Goal: Task Accomplishment & Management: Manage account settings

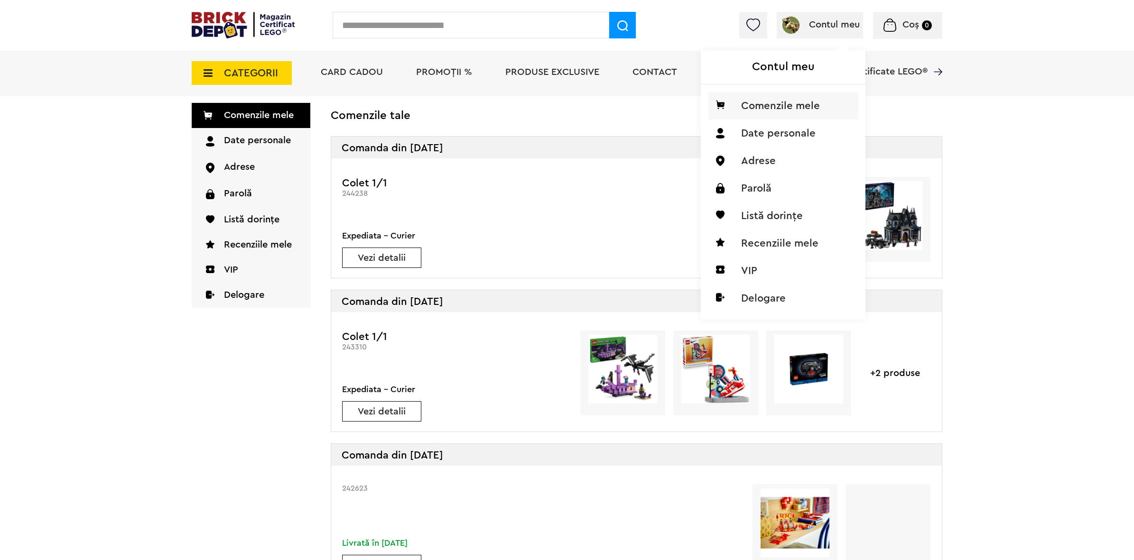
click at [779, 108] on li "Comenzile mele" at bounding box center [784, 106] width 150 height 28
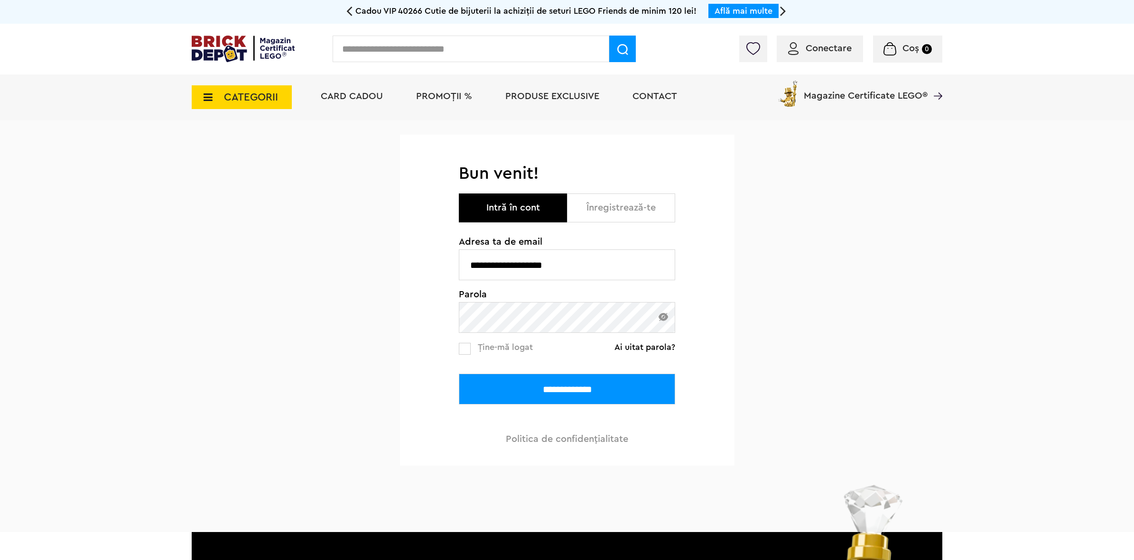
click at [551, 393] on input "**********" at bounding box center [567, 389] width 216 height 31
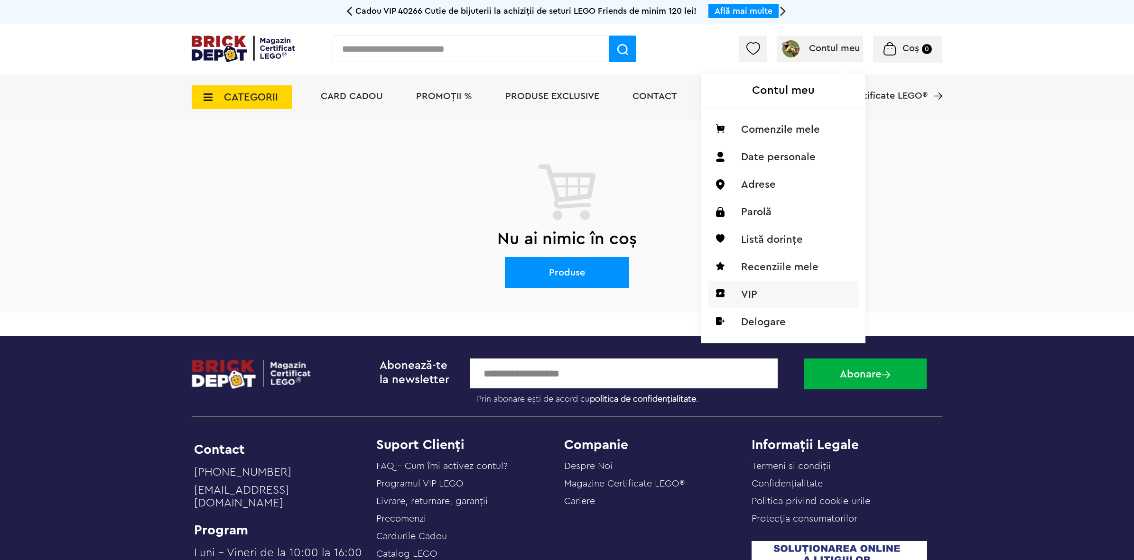
click at [746, 286] on li "VIP" at bounding box center [784, 295] width 150 height 28
